Goal: Find specific page/section: Find specific page/section

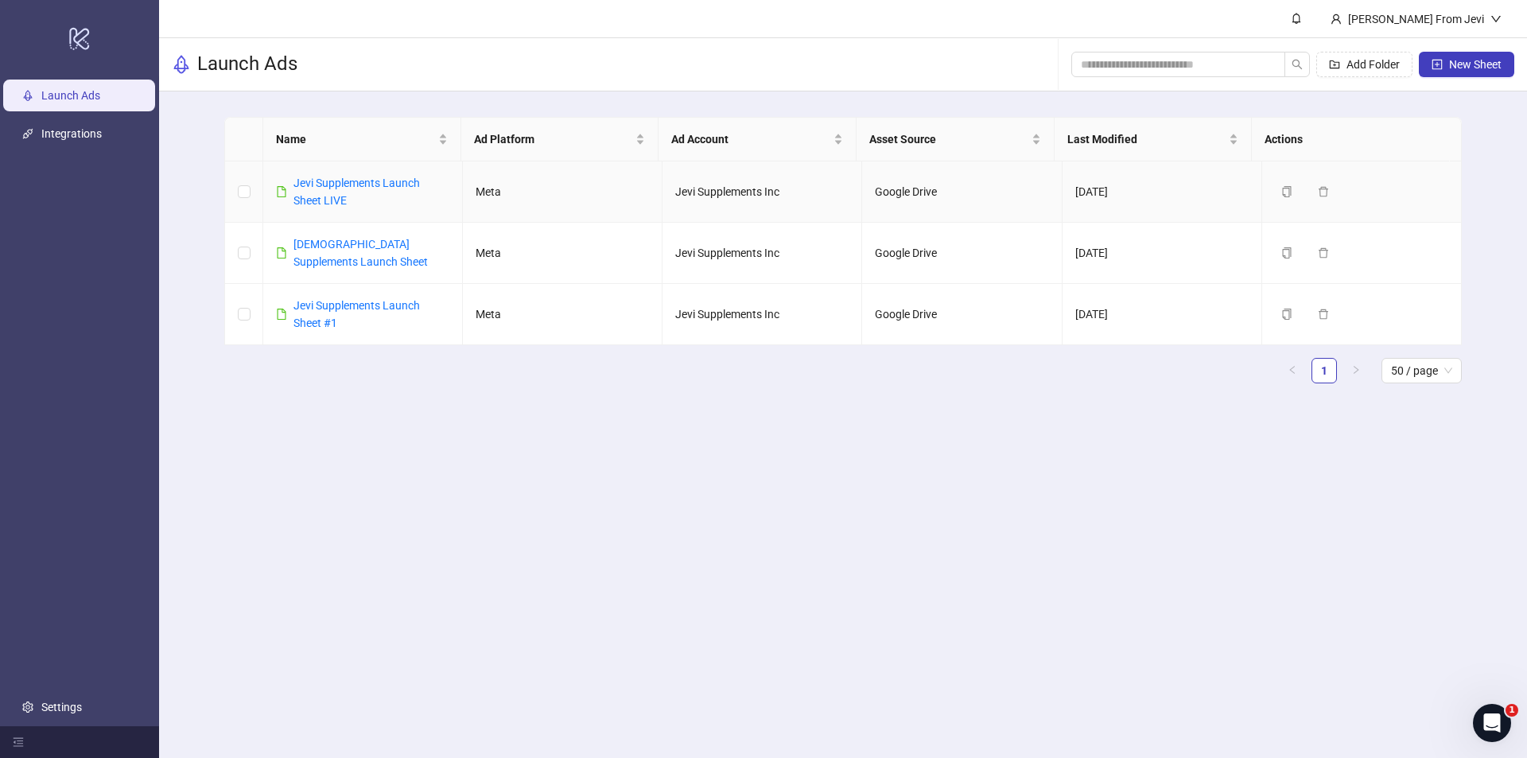
click at [324, 183] on link "Jevi Supplements Launch Sheet LIVE" at bounding box center [356, 192] width 126 height 30
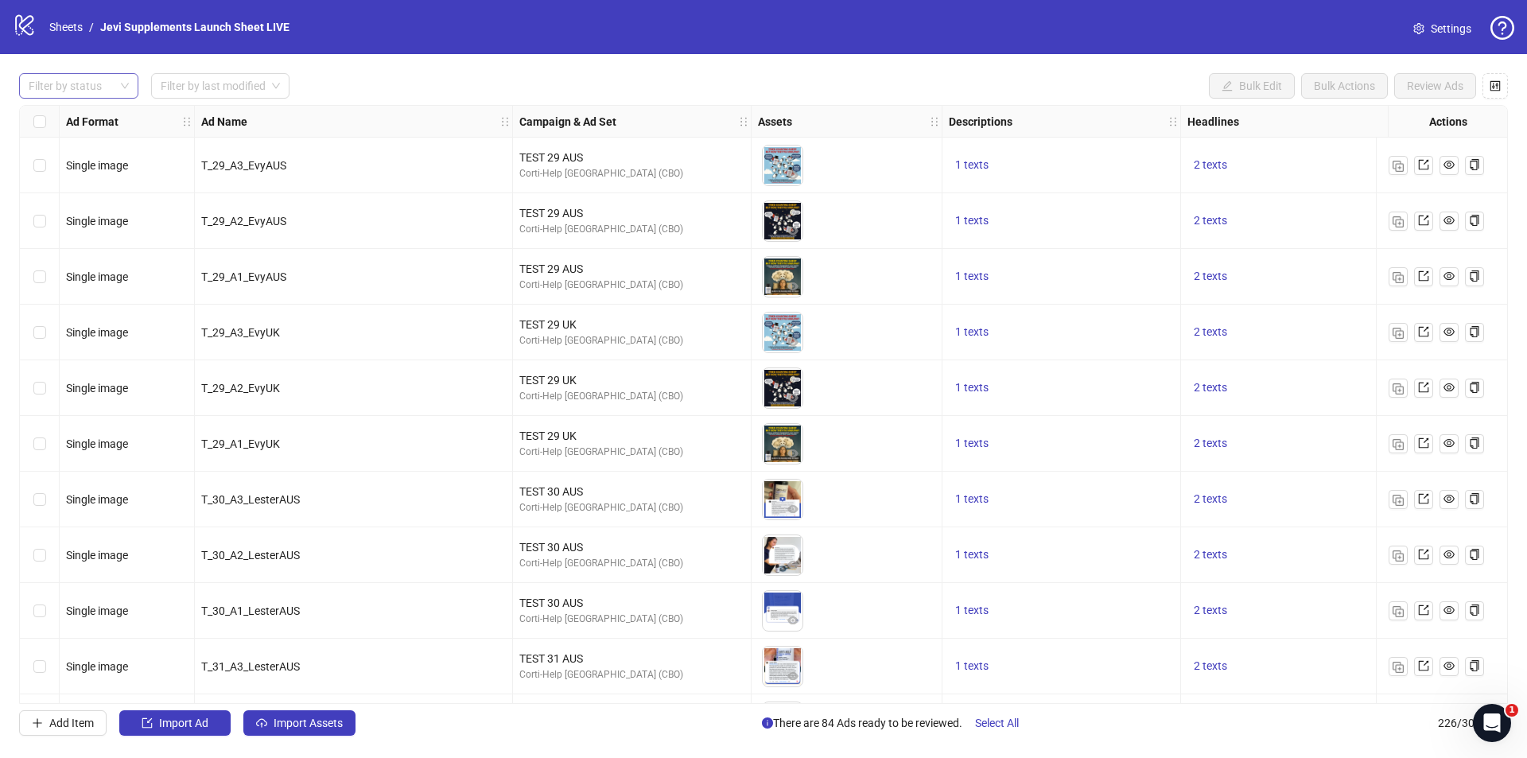
click at [100, 82] on div at bounding box center [70, 86] width 96 height 22
click at [93, 117] on div "Draft" at bounding box center [79, 118] width 94 height 17
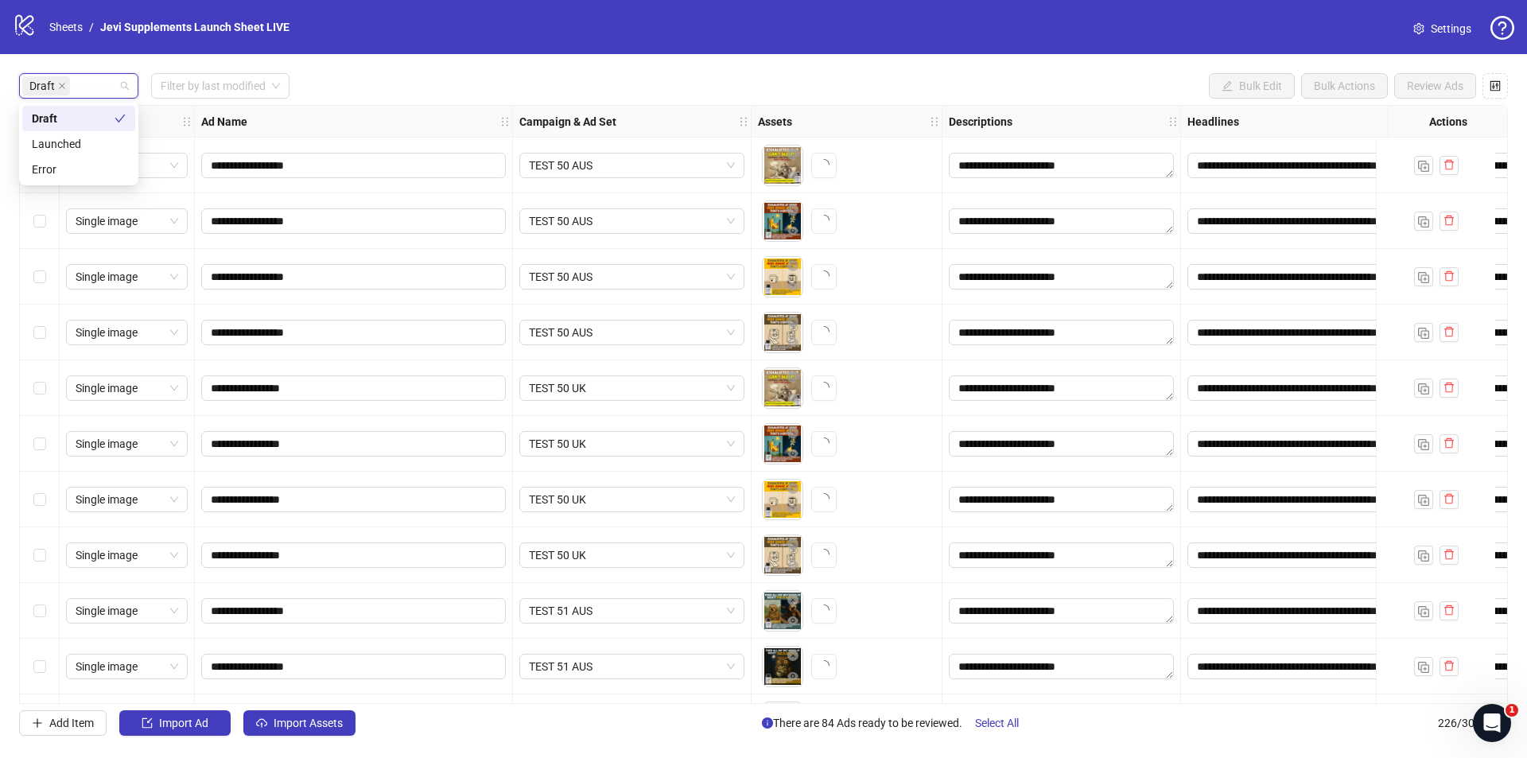
click at [446, 72] on div "**********" at bounding box center [763, 404] width 1527 height 701
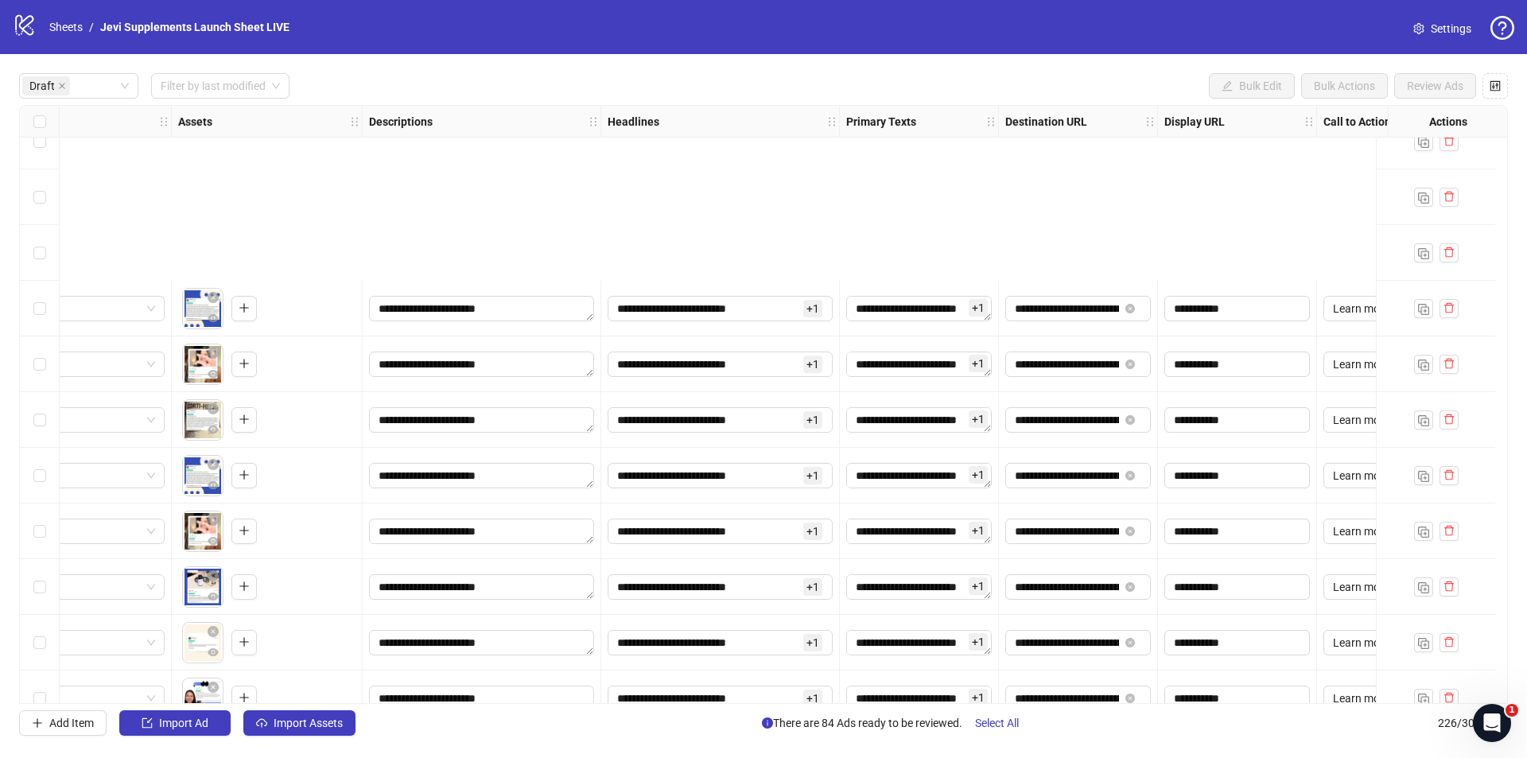
scroll to position [1749, 580]
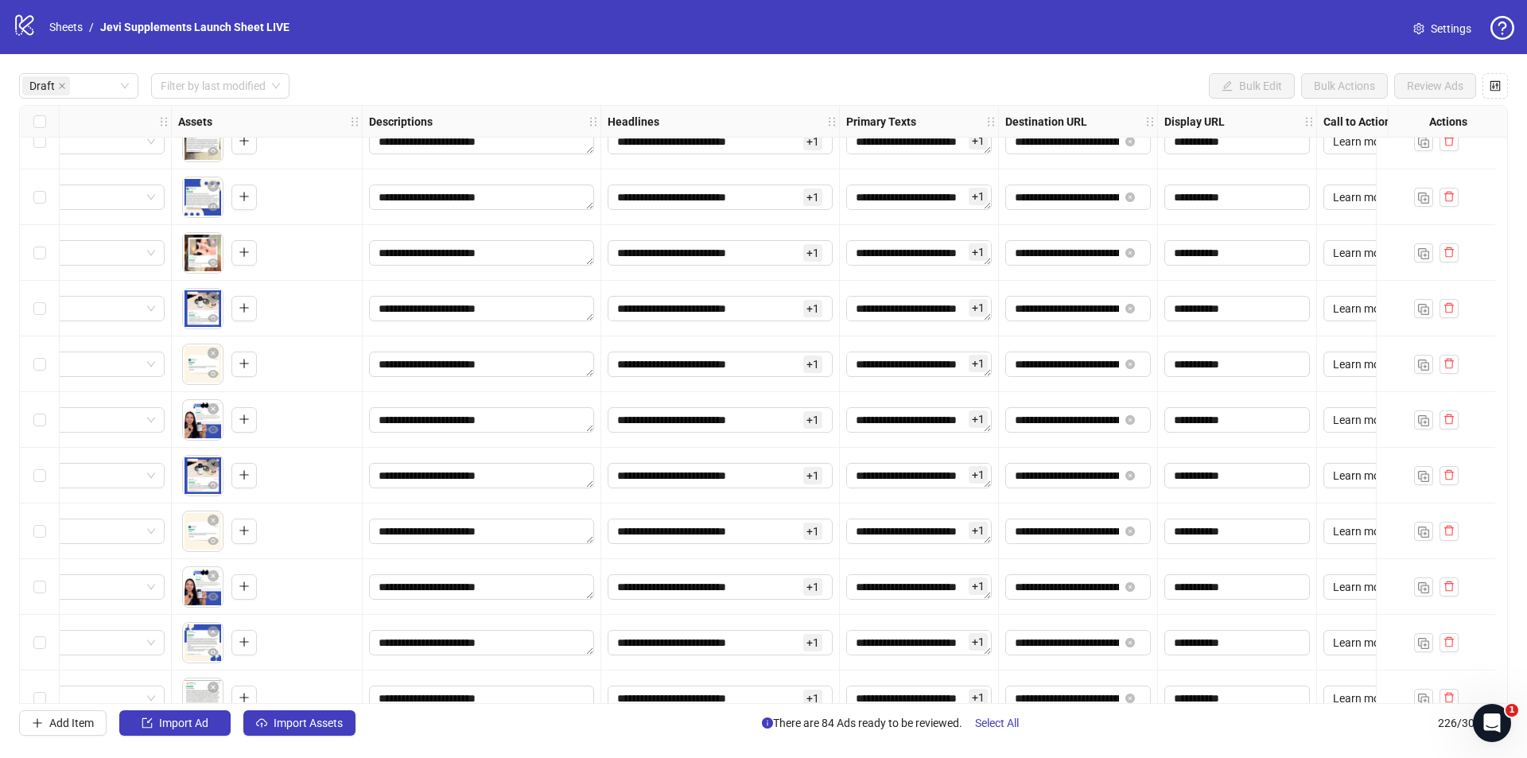
click at [974, 199] on span "+ 1" at bounding box center [978, 196] width 19 height 17
drag, startPoint x: 978, startPoint y: 272, endPoint x: 986, endPoint y: 247, distance: 26.7
click at [986, 247] on div "**********" at bounding box center [919, 238] width 145 height 119
click at [1000, 219] on div "**********" at bounding box center [1078, 197] width 159 height 56
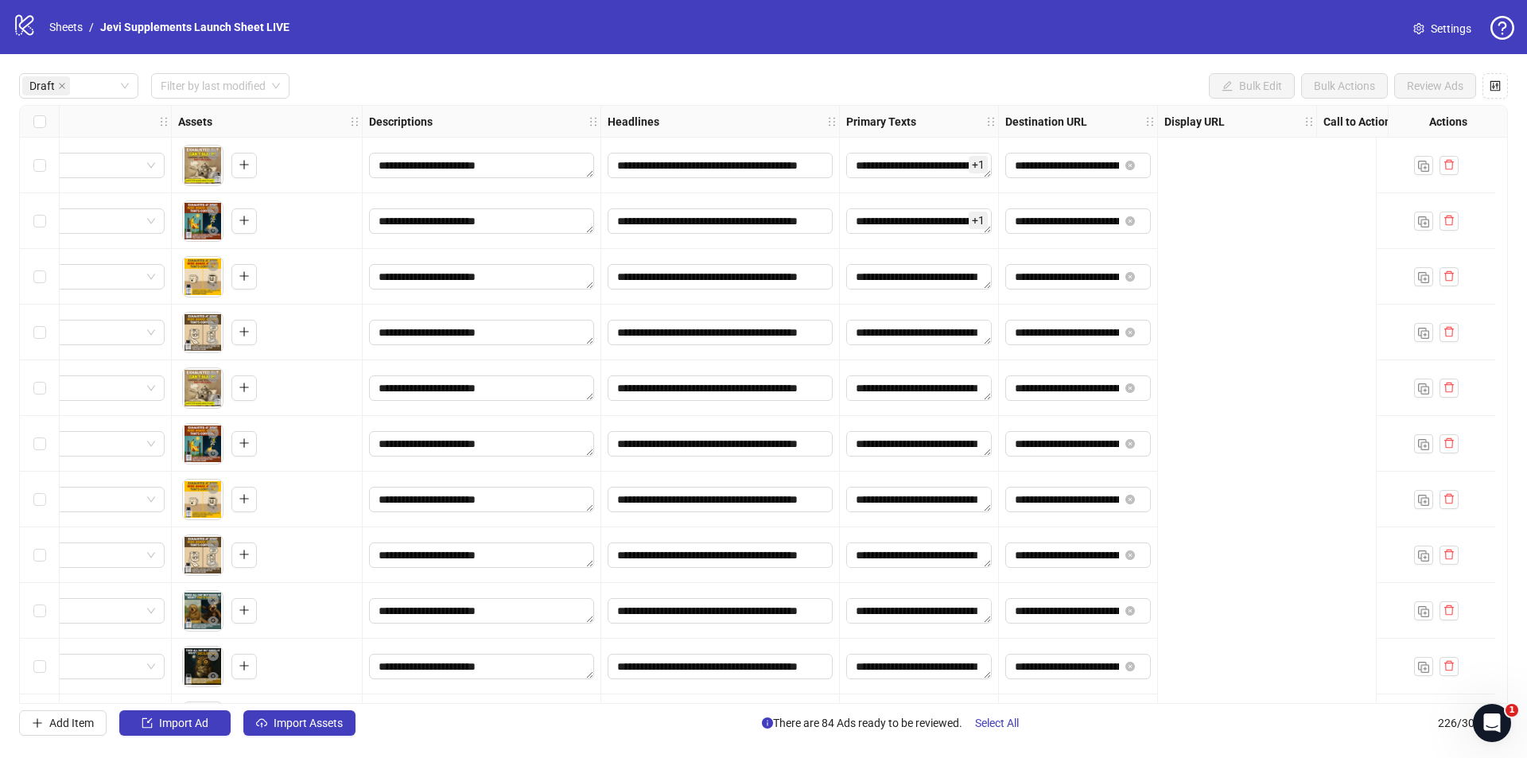
scroll to position [0, 0]
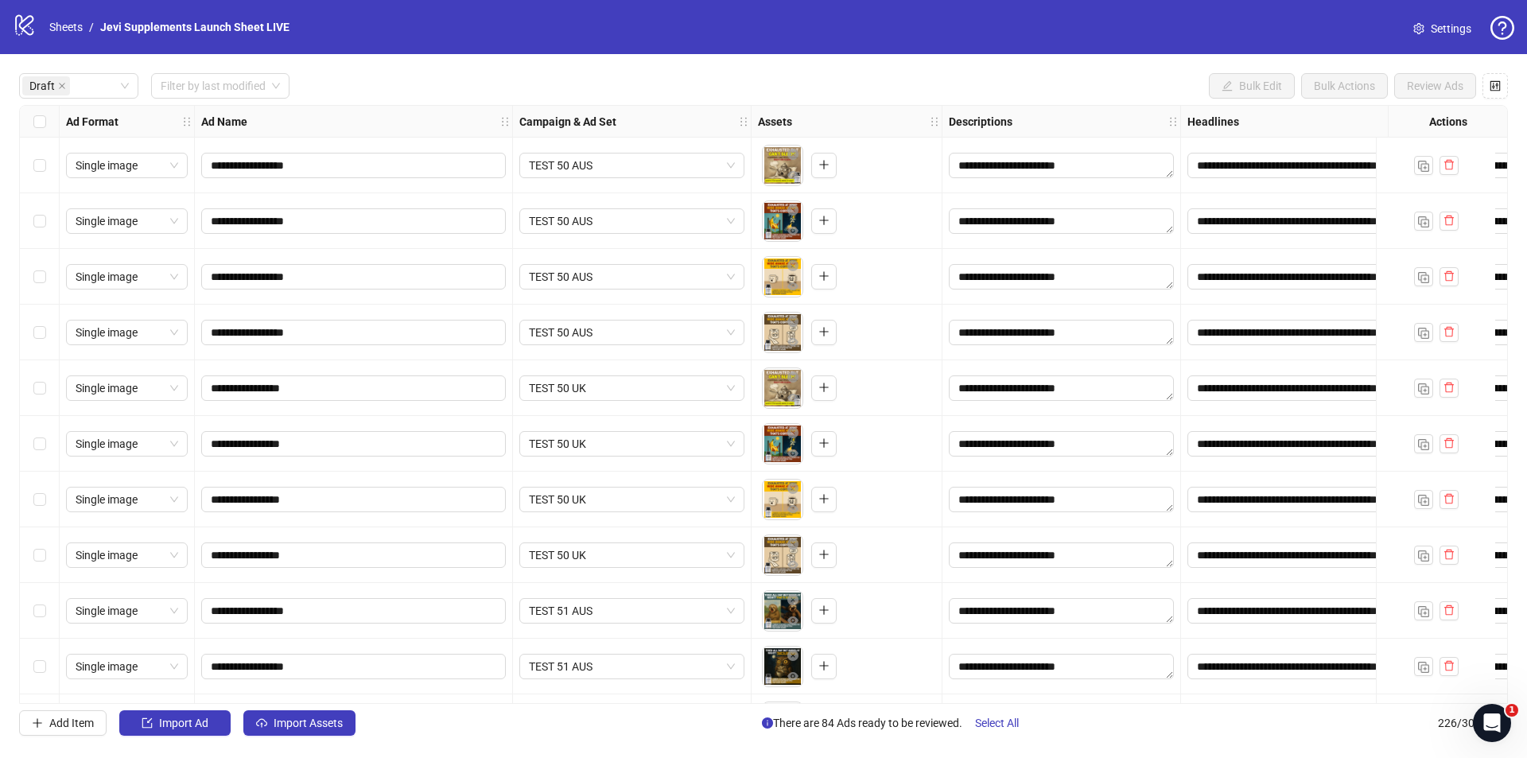
click at [477, 83] on div "Draft Filter by last modified Bulk Edit Bulk Actions Review Ads" at bounding box center [763, 85] width 1489 height 25
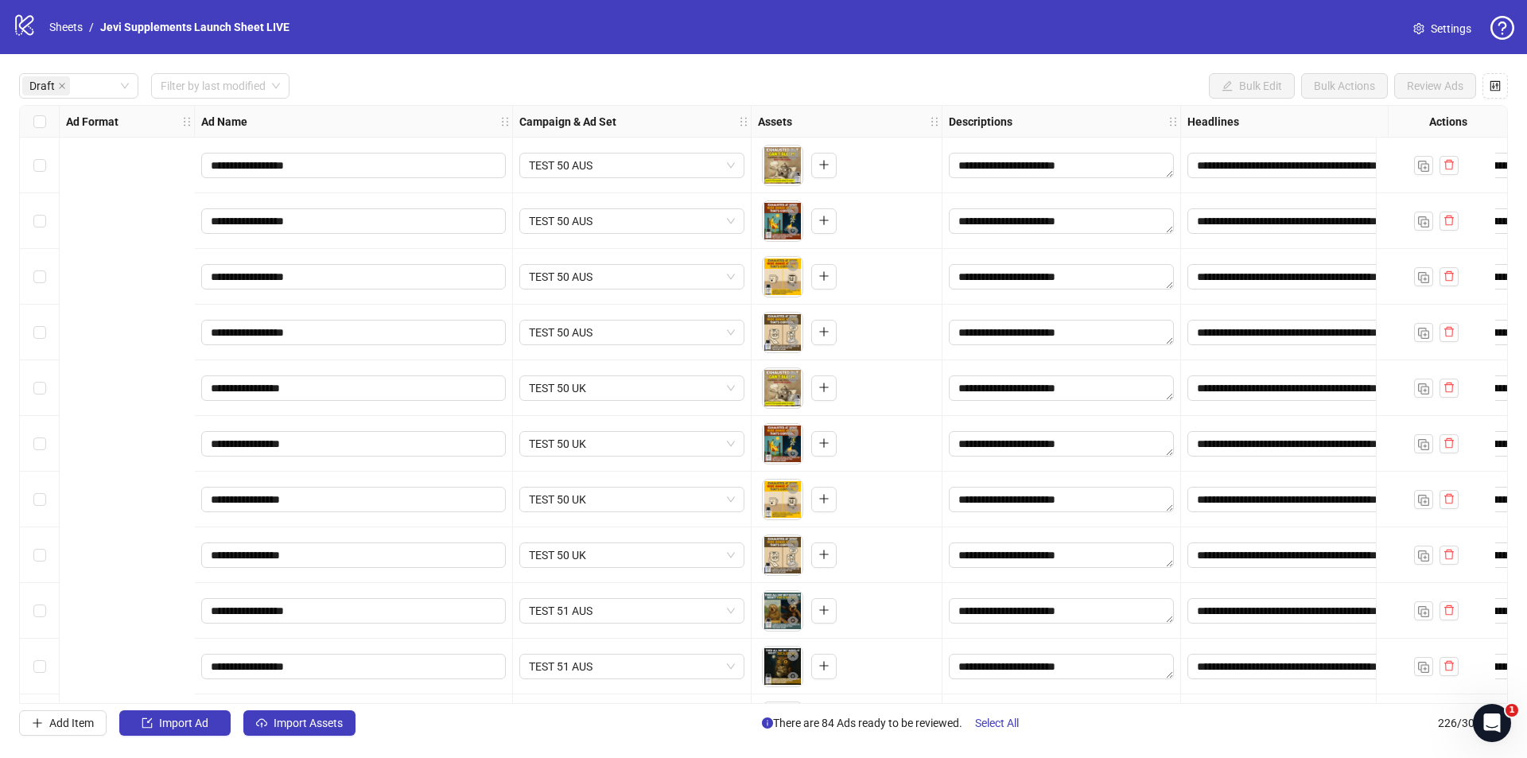
scroll to position [0, 648]
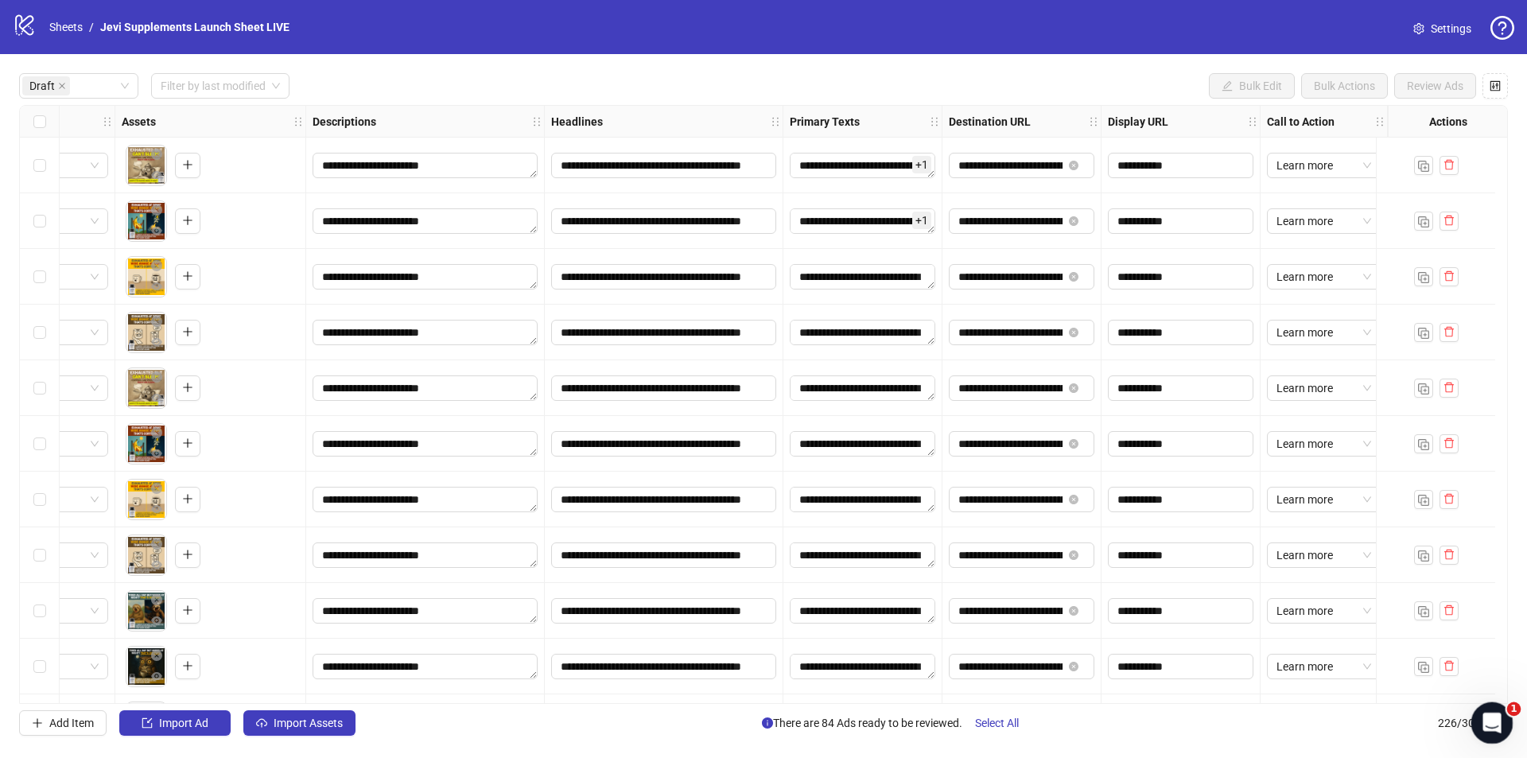
click at [1494, 711] on div "Open Intercom Messenger" at bounding box center [1489, 720] width 52 height 52
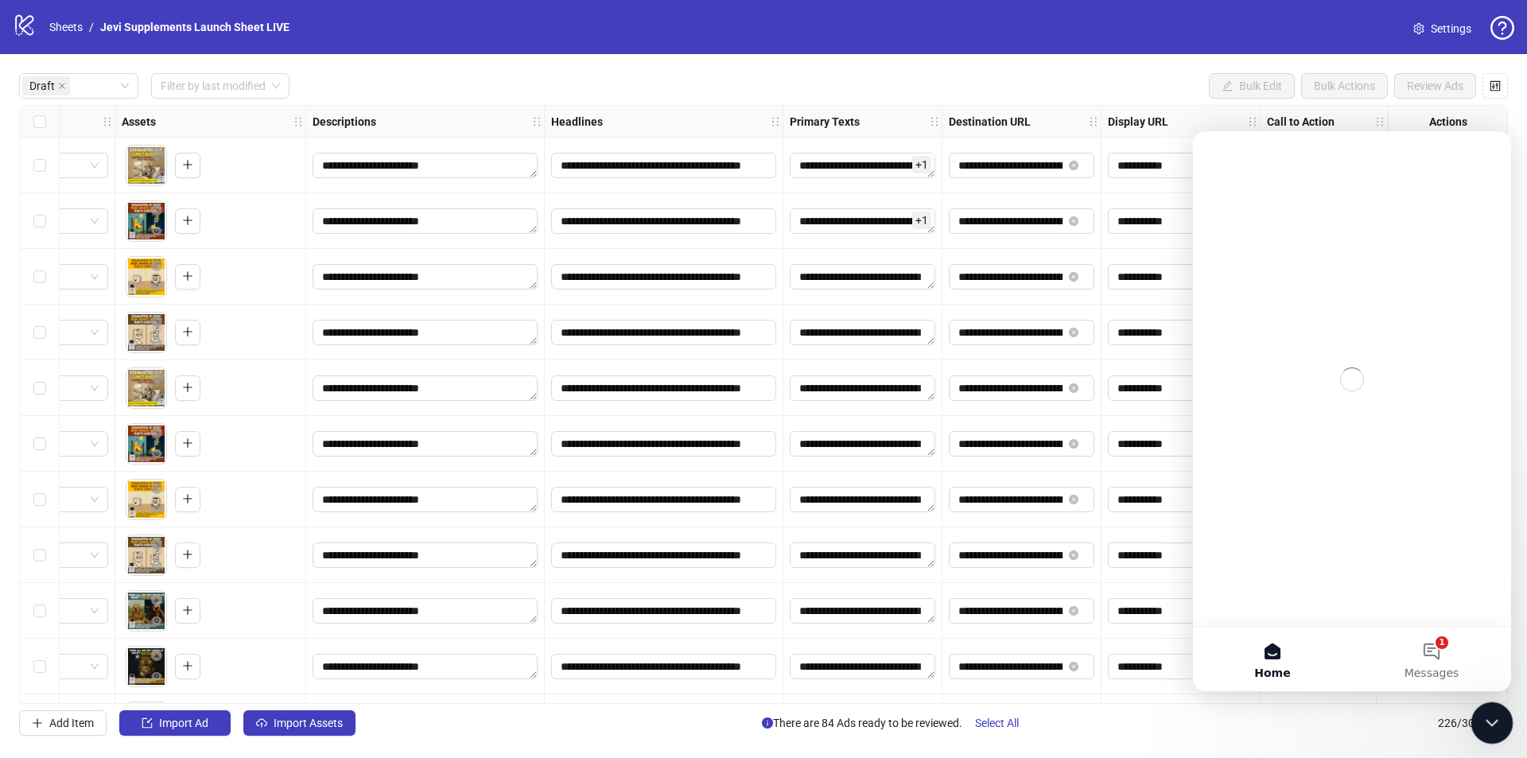
scroll to position [0, 0]
click at [1441, 674] on span "Messages" at bounding box center [1431, 672] width 55 height 11
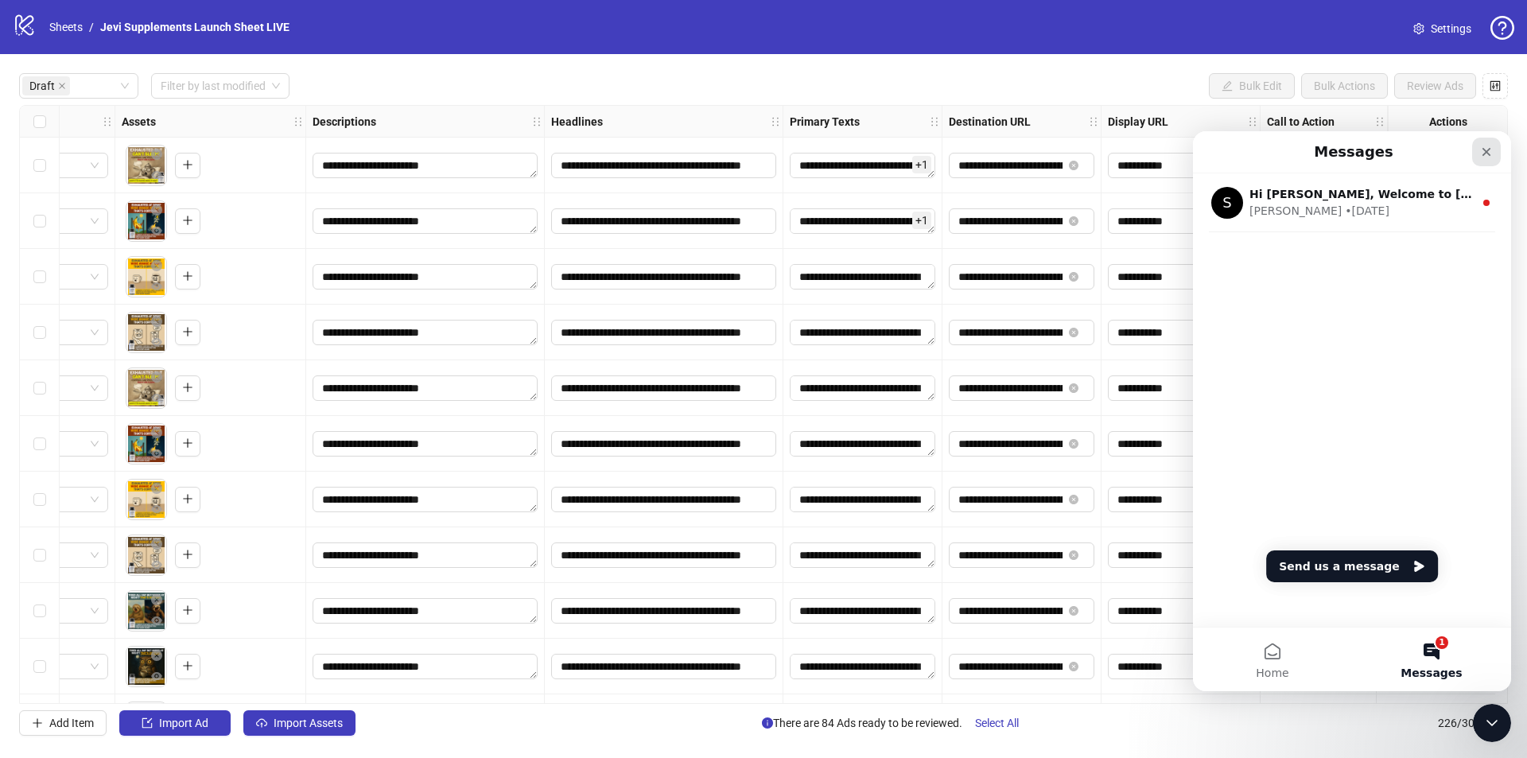
click at [1486, 158] on div "Close" at bounding box center [1486, 152] width 29 height 29
